Goal: Task Accomplishment & Management: Manage account settings

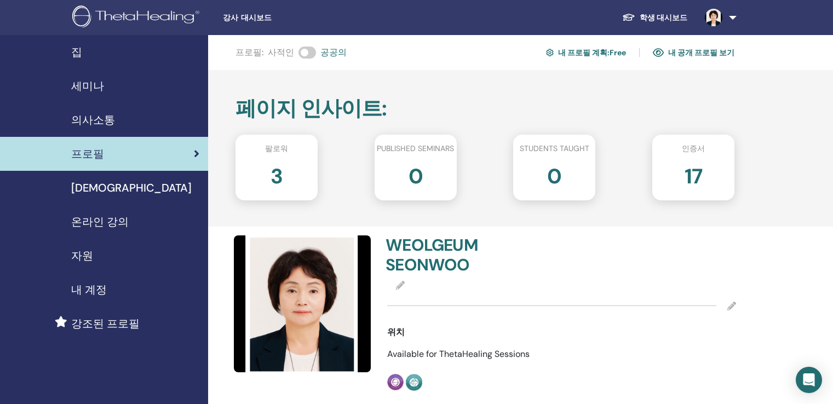
scroll to position [438, 0]
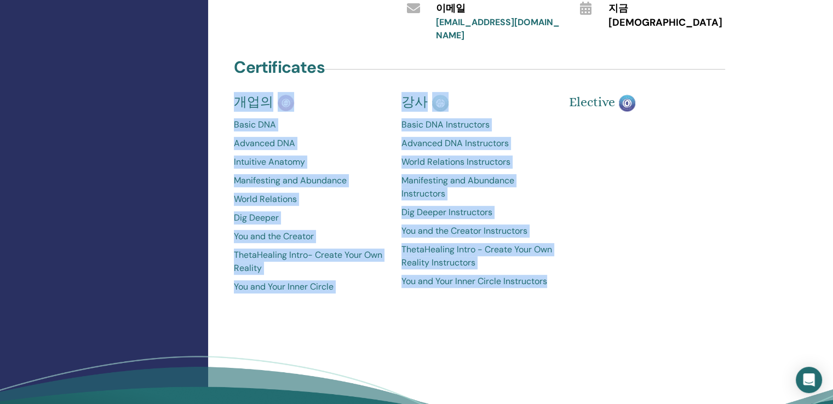
click at [508, 92] on p "강사" at bounding box center [477, 102] width 151 height 20
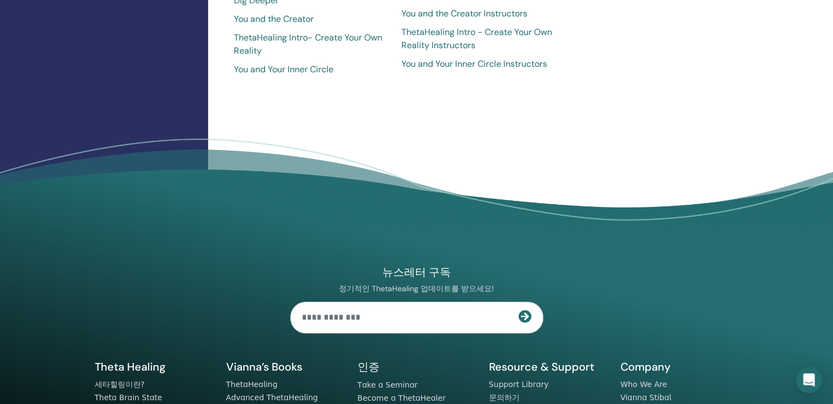
scroll to position [742, 0]
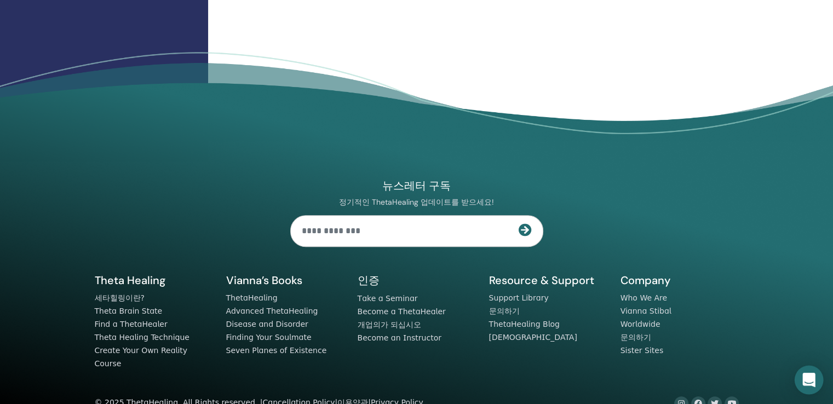
click at [809, 382] on icon "Open Intercom Messenger" at bounding box center [809, 380] width 13 height 14
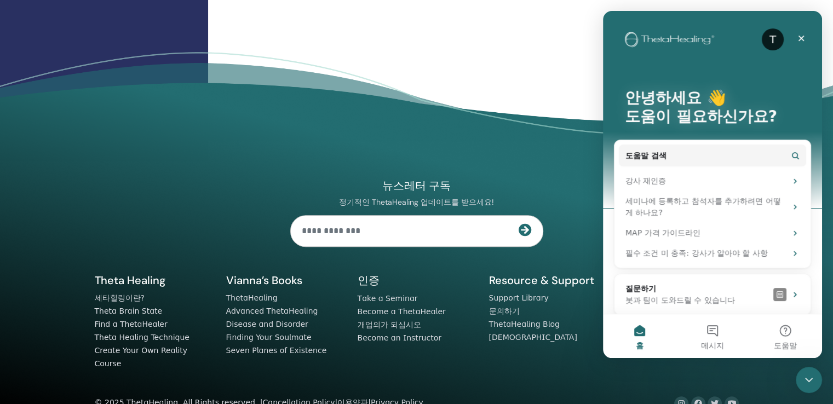
scroll to position [0, 0]
click at [568, 397] on div "© 2025 ThetaHealing. All Rights reserved. | Cancellation Policy | 이용약관 | Privac…" at bounding box center [416, 404] width 657 height 14
click at [804, 40] on icon "닫기" at bounding box center [802, 39] width 6 height 6
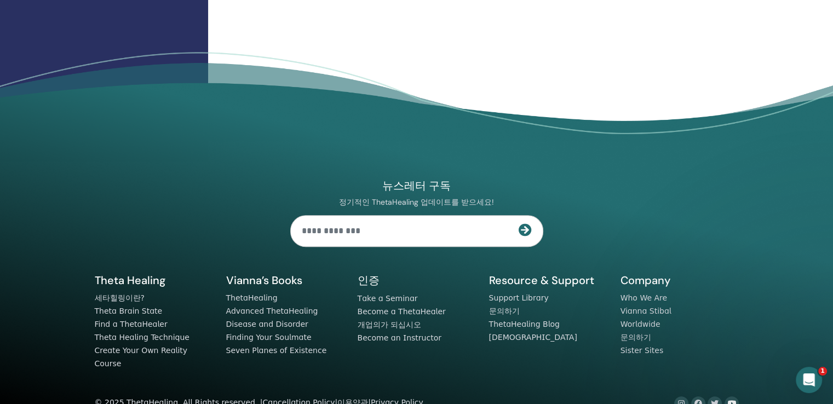
click at [731, 400] on icon at bounding box center [732, 404] width 8 height 8
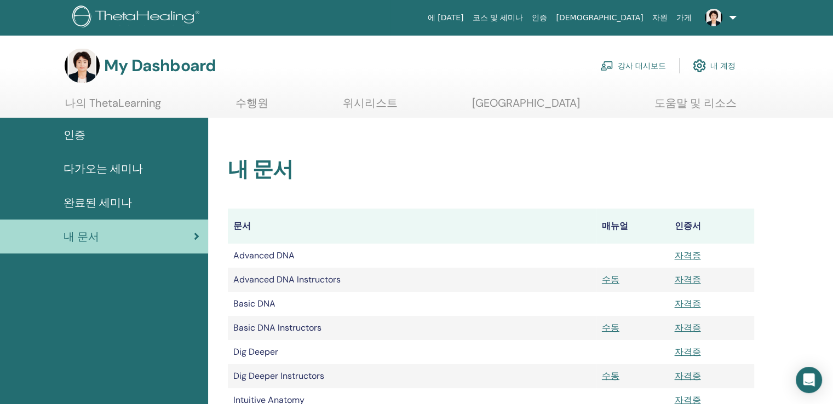
click at [634, 64] on link "강사 대시보드" at bounding box center [634, 66] width 66 height 24
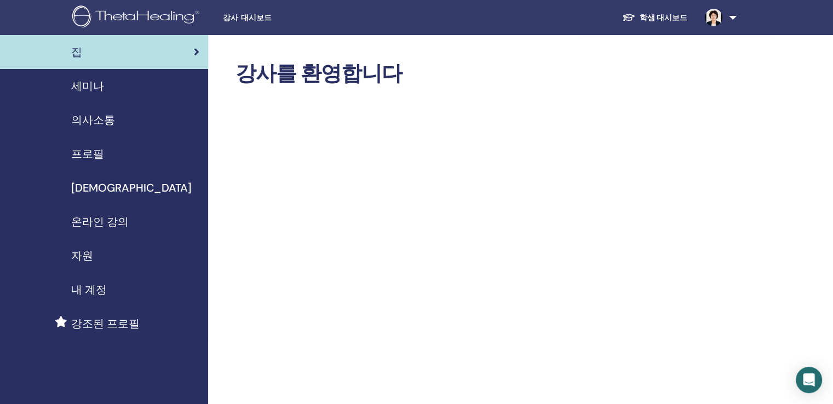
click at [94, 152] on span "프로필" at bounding box center [87, 154] width 33 height 16
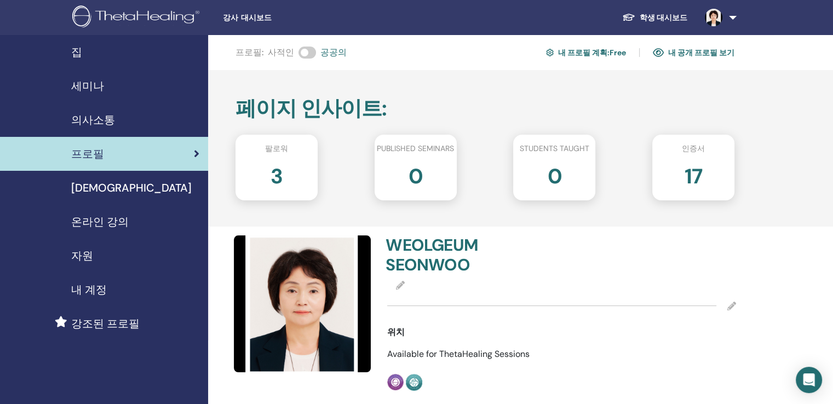
click at [693, 51] on link "내 공개 프로필 보기" at bounding box center [694, 53] width 82 height 18
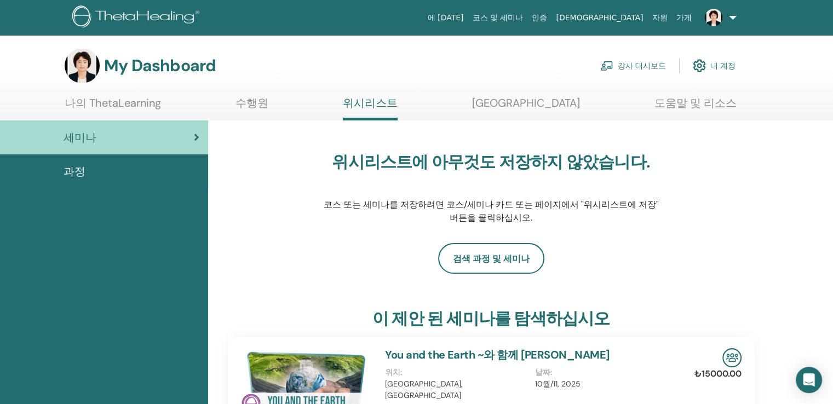
click at [729, 64] on link "내 계정" at bounding box center [714, 66] width 43 height 24
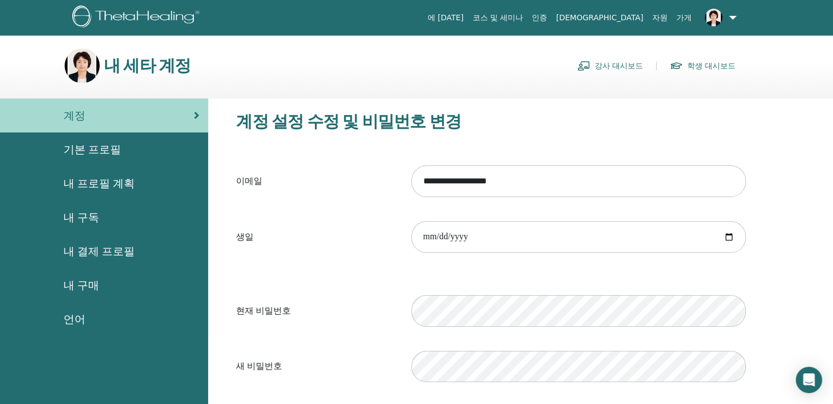
click at [111, 180] on span "내 프로필 계획" at bounding box center [99, 183] width 71 height 16
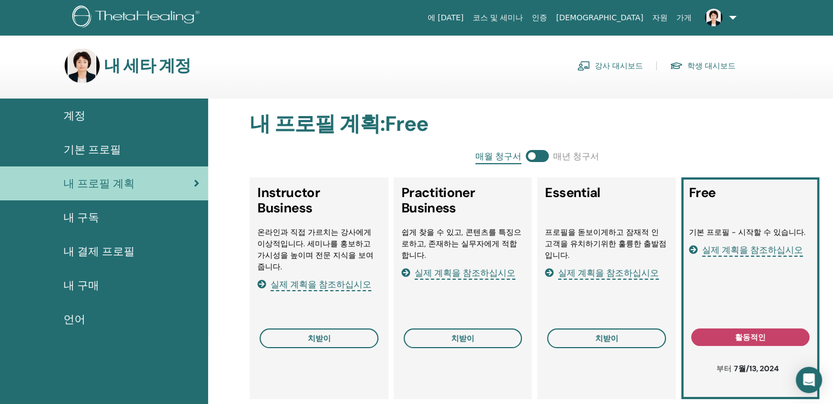
click at [101, 145] on span "기본 프로필" at bounding box center [93, 149] width 58 height 16
